Goal: Task Accomplishment & Management: Use online tool/utility

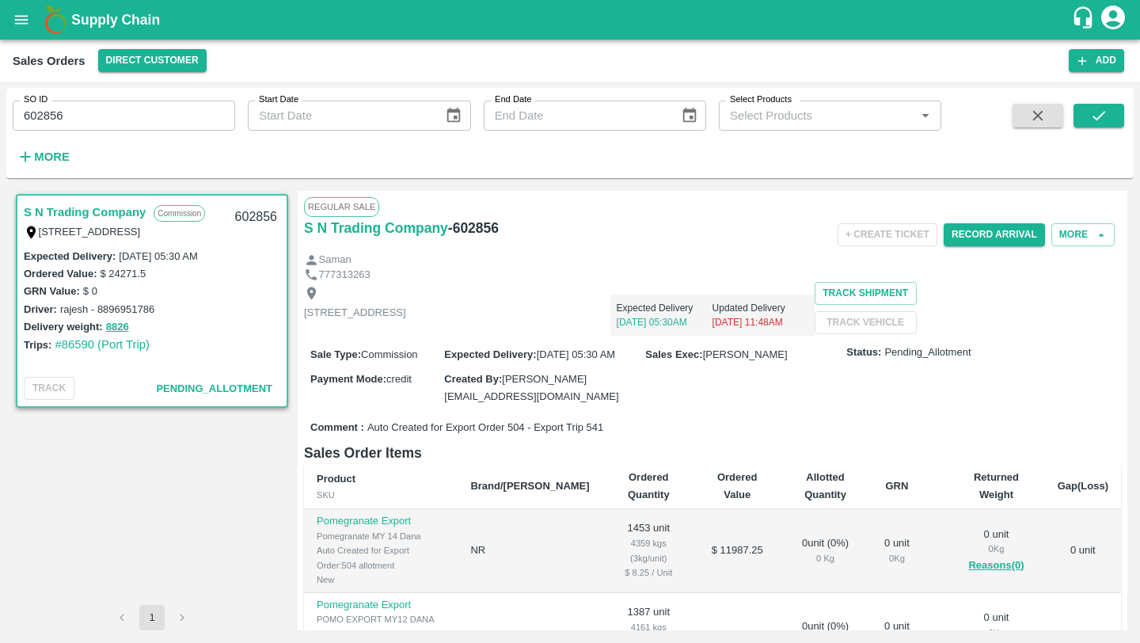
click at [469, 229] on h6 "- 602856" at bounding box center [473, 228] width 51 height 22
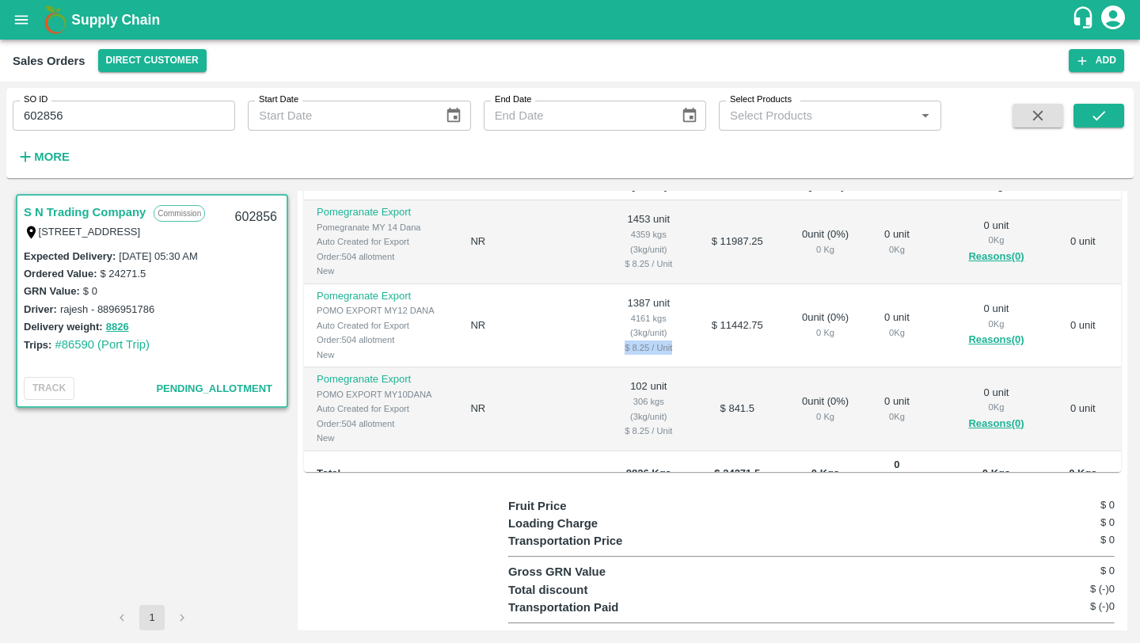
drag, startPoint x: 593, startPoint y: 395, endPoint x: 648, endPoint y: 395, distance: 54.6
click at [648, 355] on div "$ 8.25 / Unit" at bounding box center [648, 347] width 67 height 14
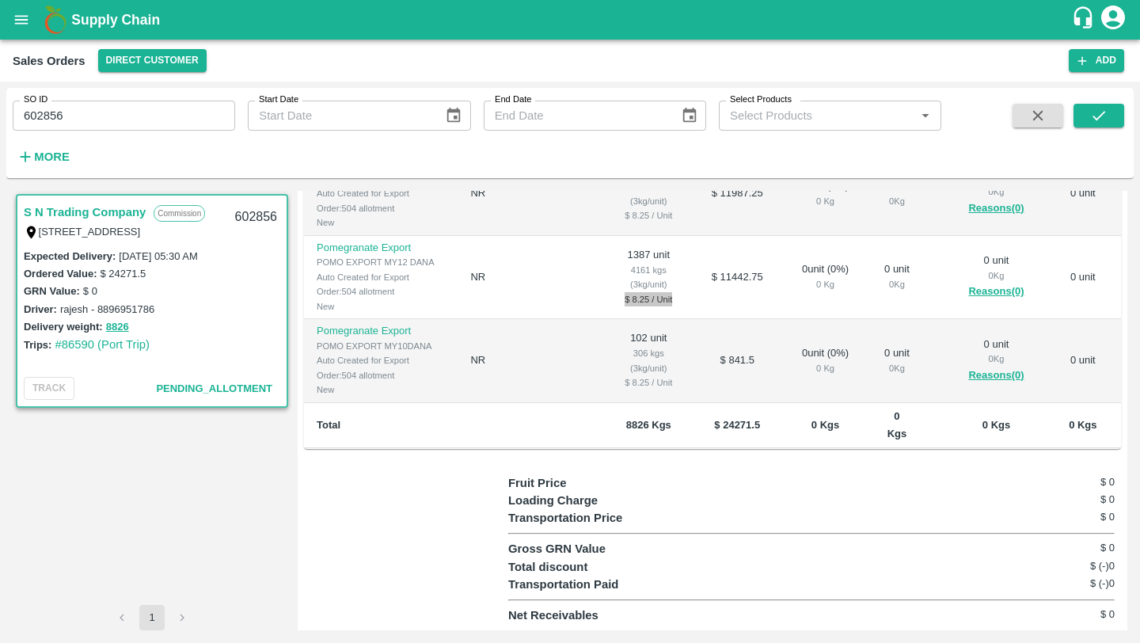
scroll to position [25, 0]
click at [615, 295] on div "$ 8.25 / Unit" at bounding box center [648, 300] width 67 height 14
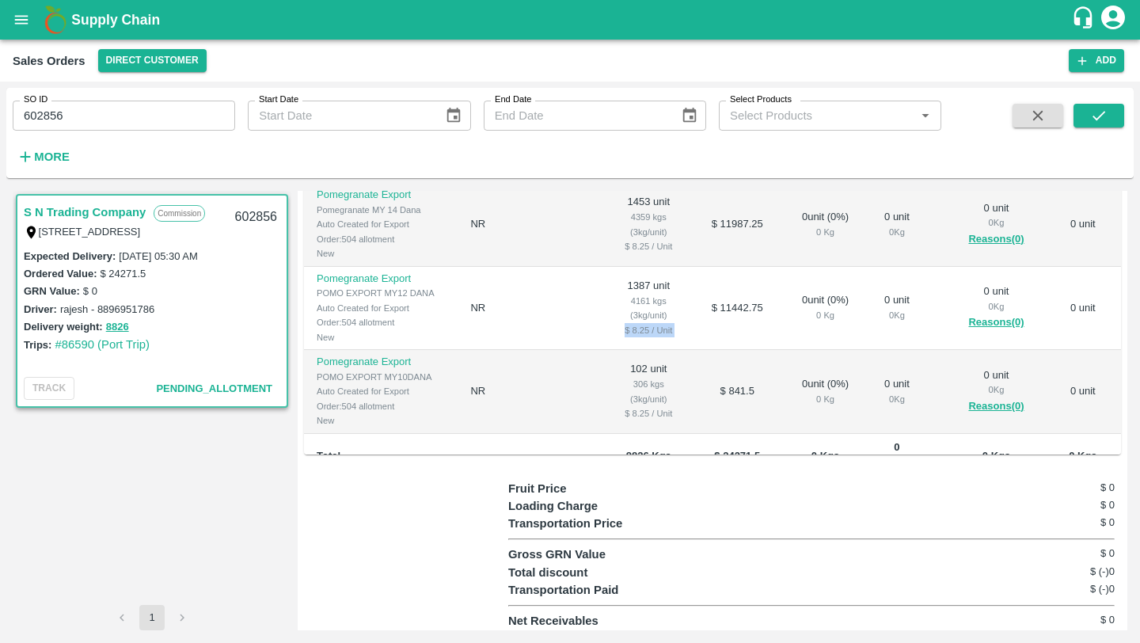
scroll to position [328, 0]
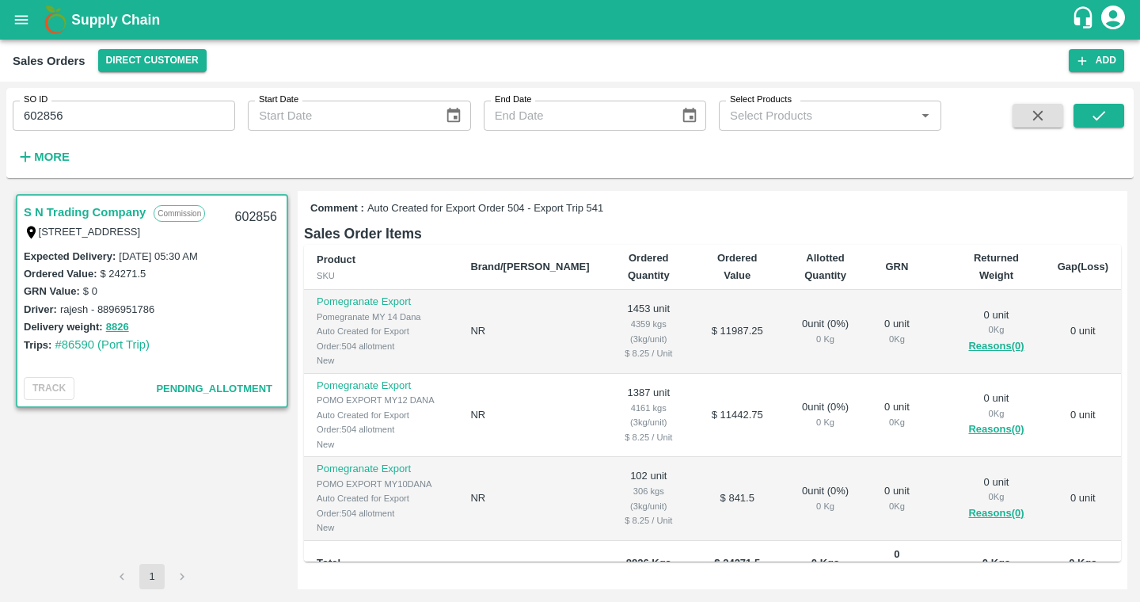
scroll to position [237, 0]
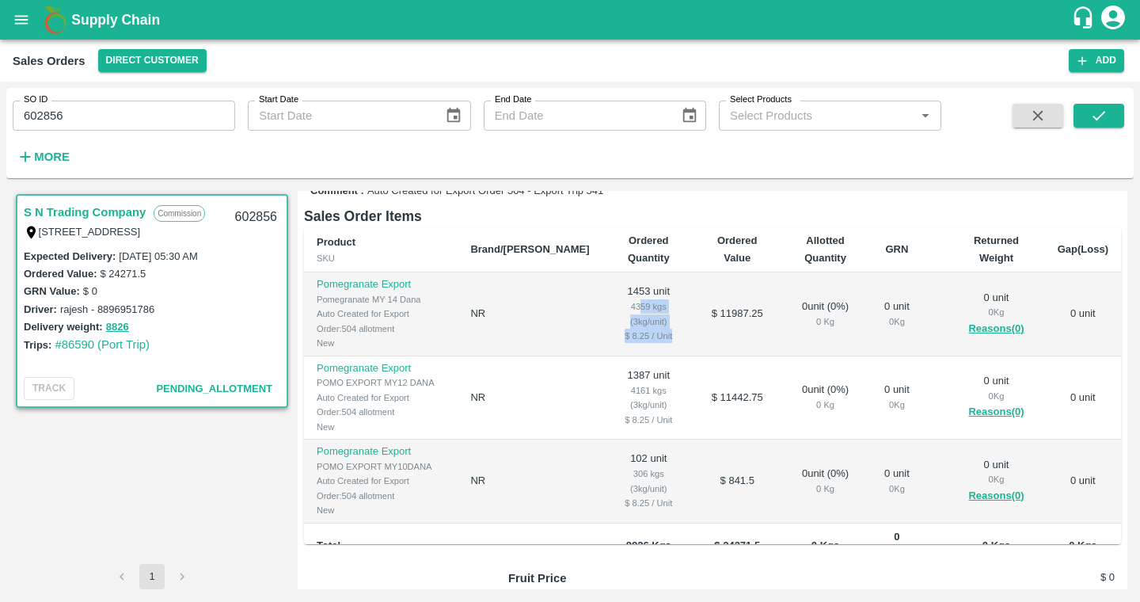
drag, startPoint x: 583, startPoint y: 371, endPoint x: 639, endPoint y: 394, distance: 60.3
click at [639, 356] on td "1453 unit 4359 kgs (3kg/unit) $ 8.25 / Unit" at bounding box center [648, 314] width 93 height 84
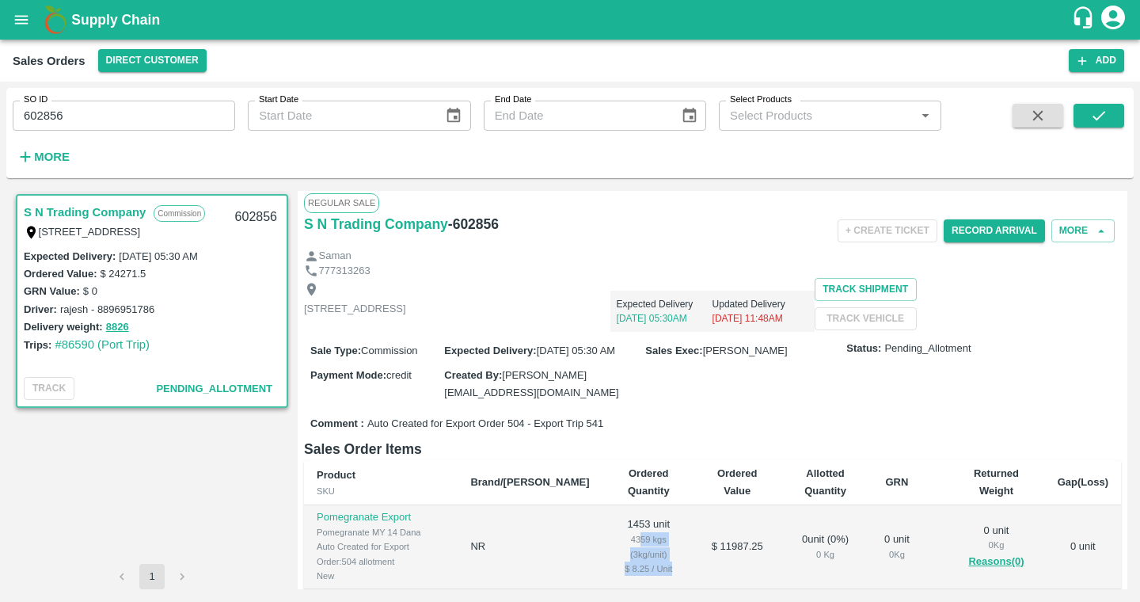
scroll to position [0, 0]
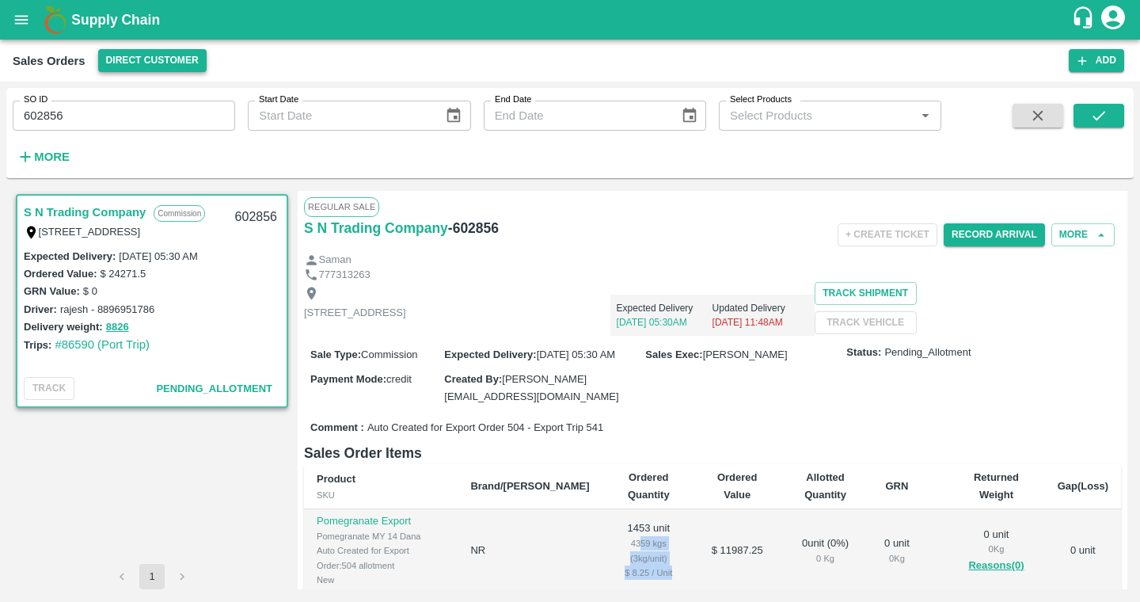
click at [172, 58] on button "Direct Customer" at bounding box center [152, 60] width 108 height 23
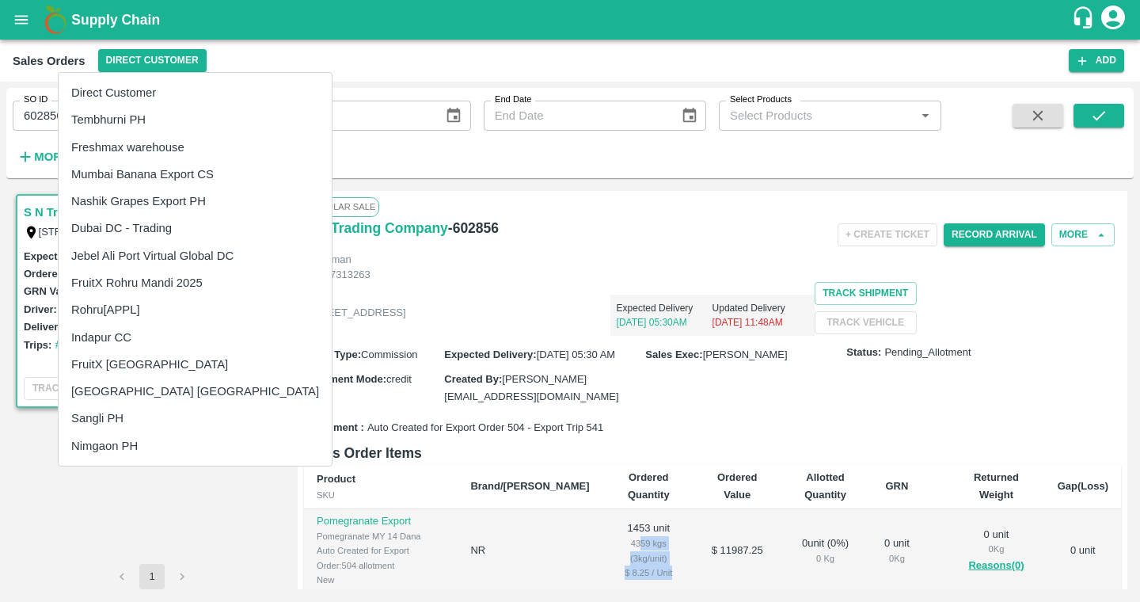
click at [185, 234] on li "Dubai DC - Trading" at bounding box center [195, 228] width 273 height 27
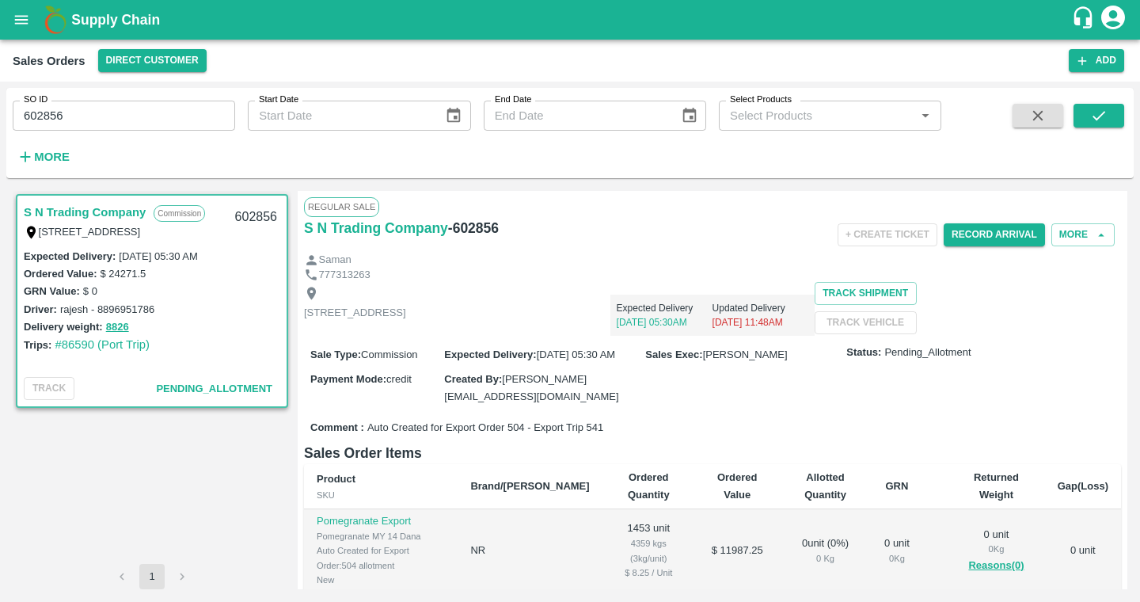
click at [118, 212] on link "S N Trading Company" at bounding box center [85, 212] width 122 height 21
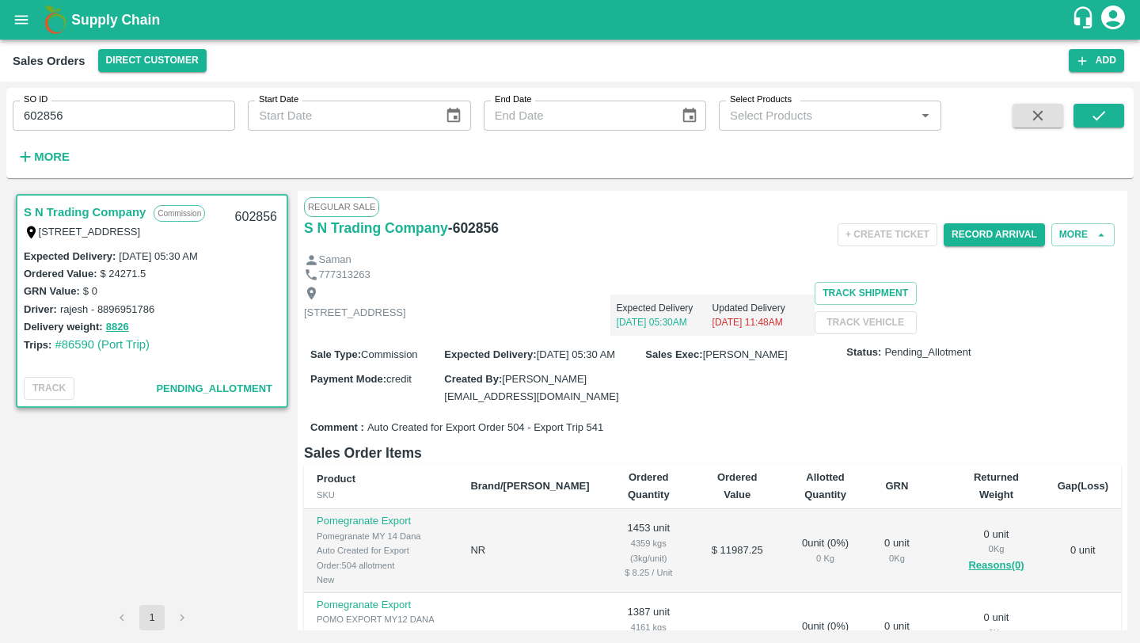
scroll to position [387, 0]
